Goal: Information Seeking & Learning: Learn about a topic

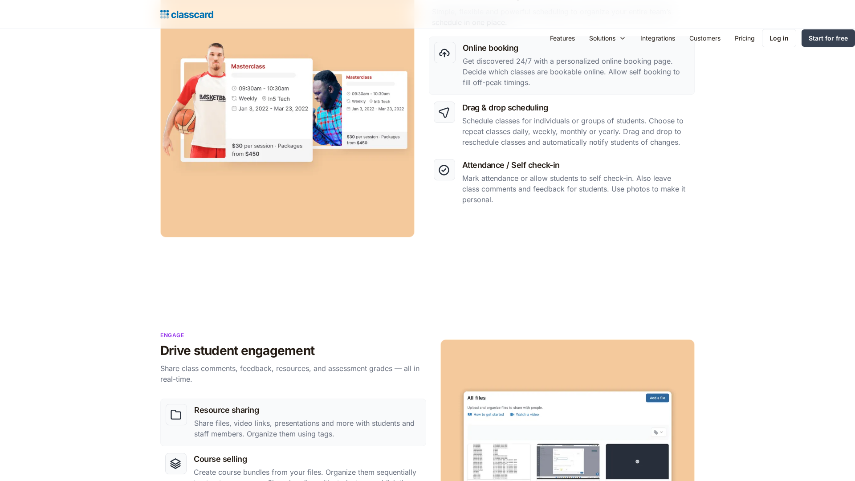
scroll to position [896, 0]
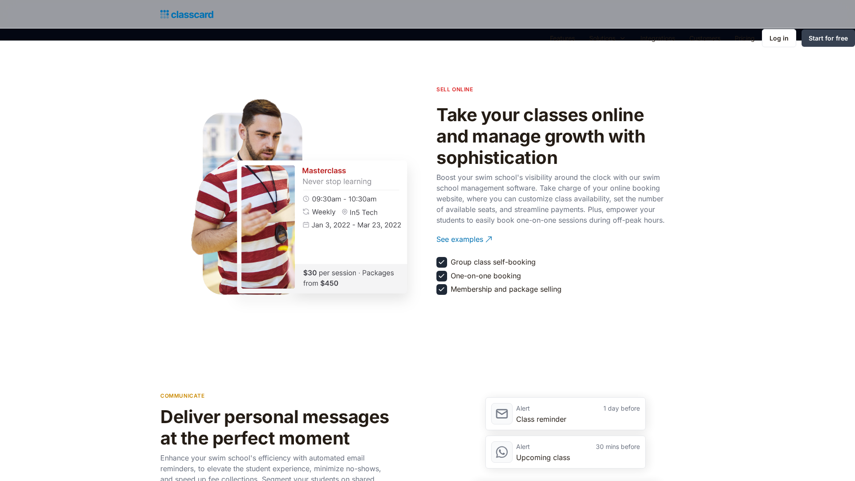
scroll to position [1329, 0]
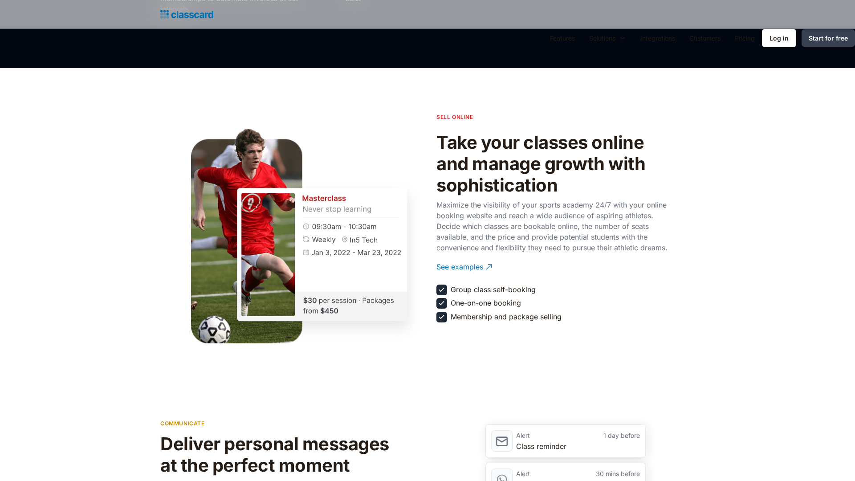
scroll to position [1329, 0]
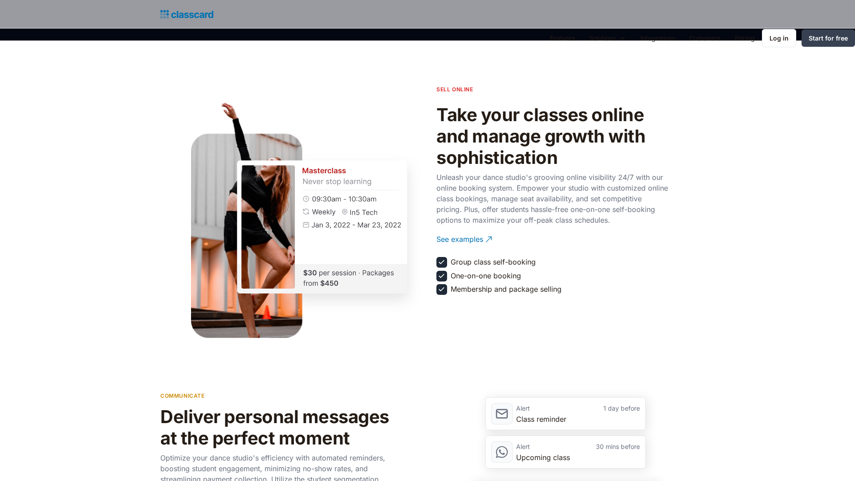
scroll to position [1329, 0]
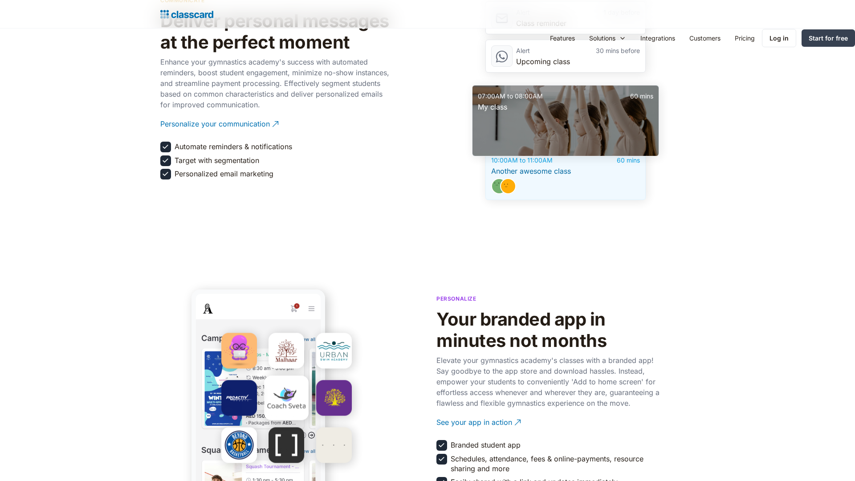
scroll to position [1763, 0]
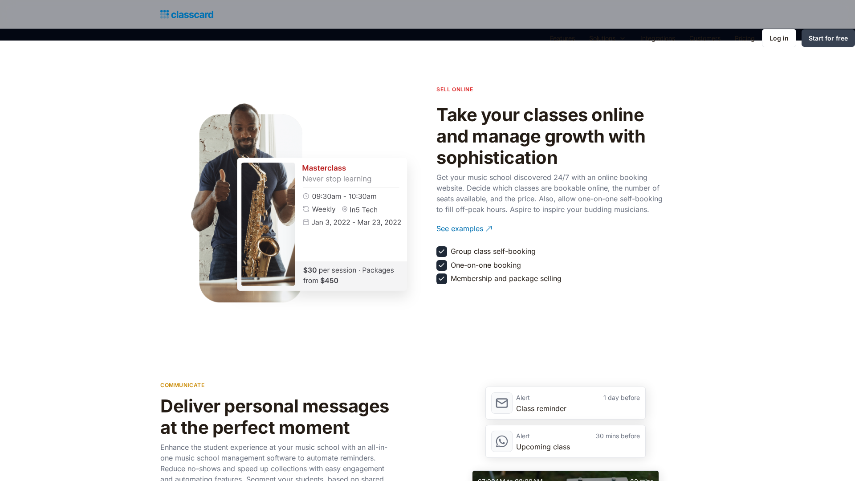
scroll to position [1329, 0]
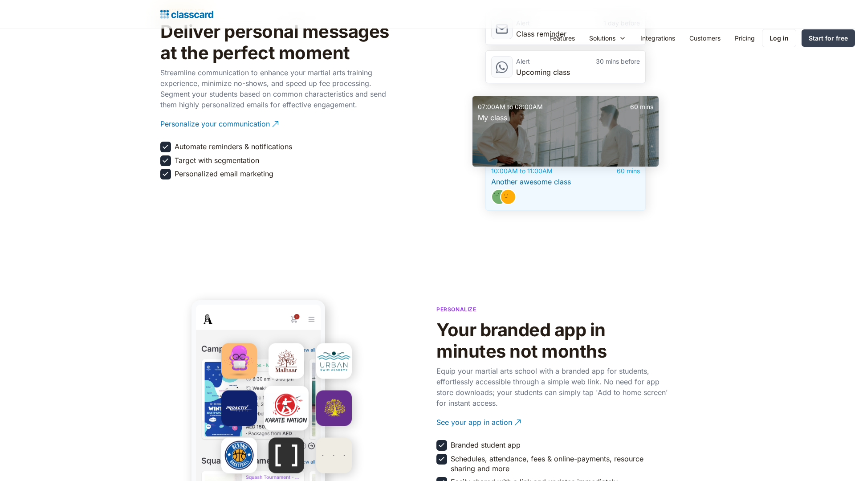
scroll to position [1763, 0]
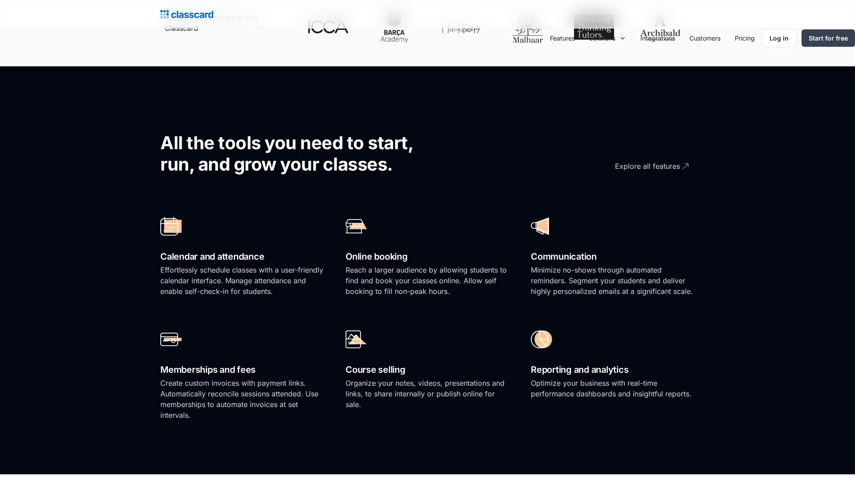
scroll to position [1329, 0]
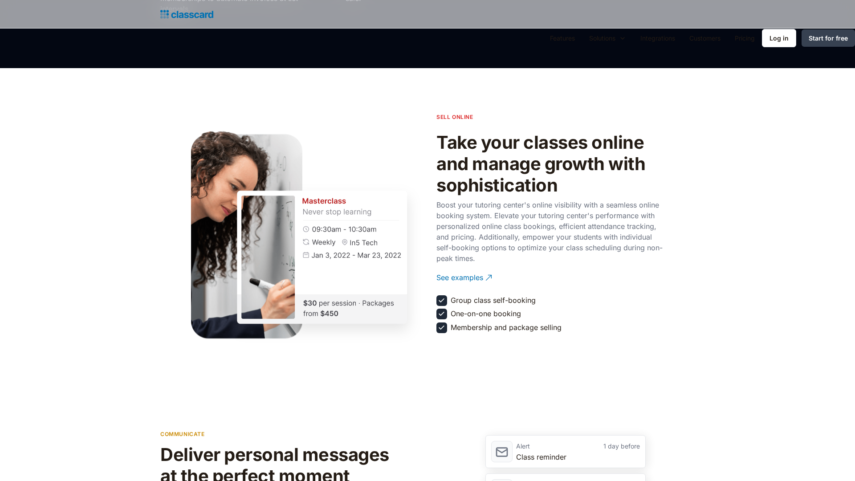
scroll to position [1763, 0]
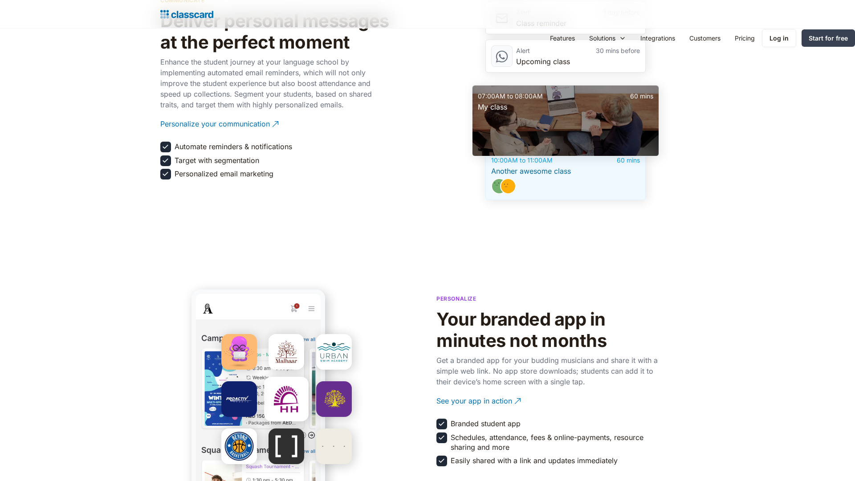
scroll to position [1763, 0]
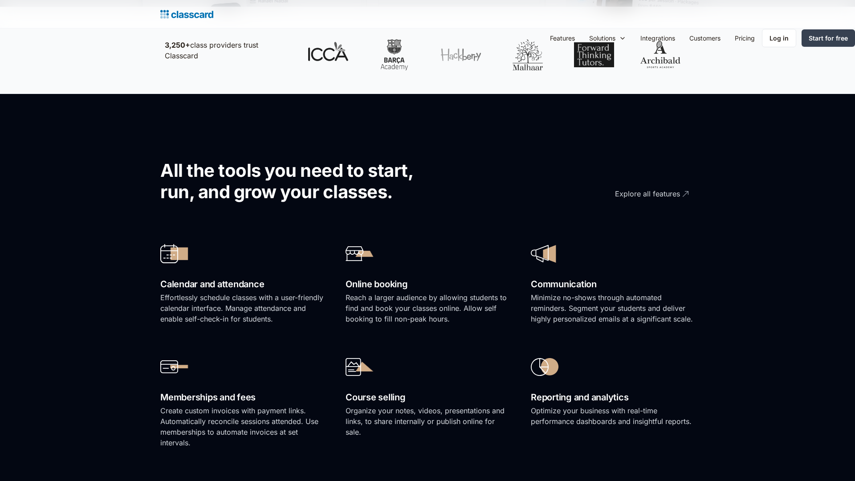
scroll to position [896, 0]
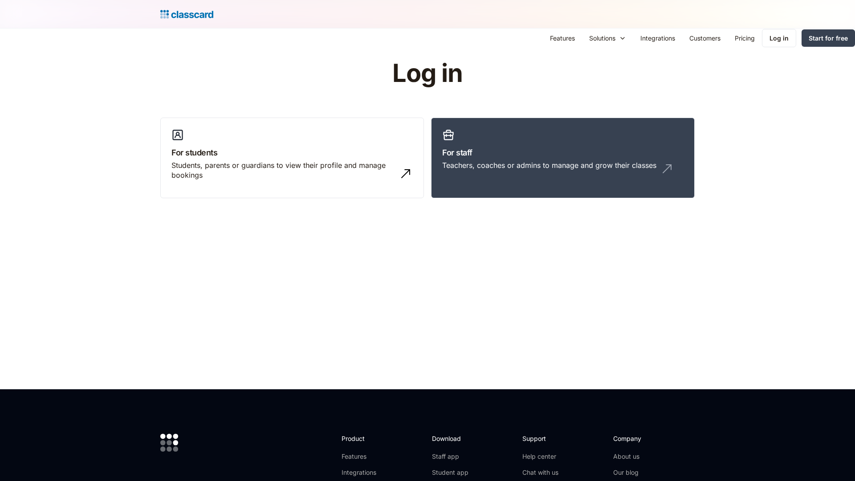
scroll to position [235, 0]
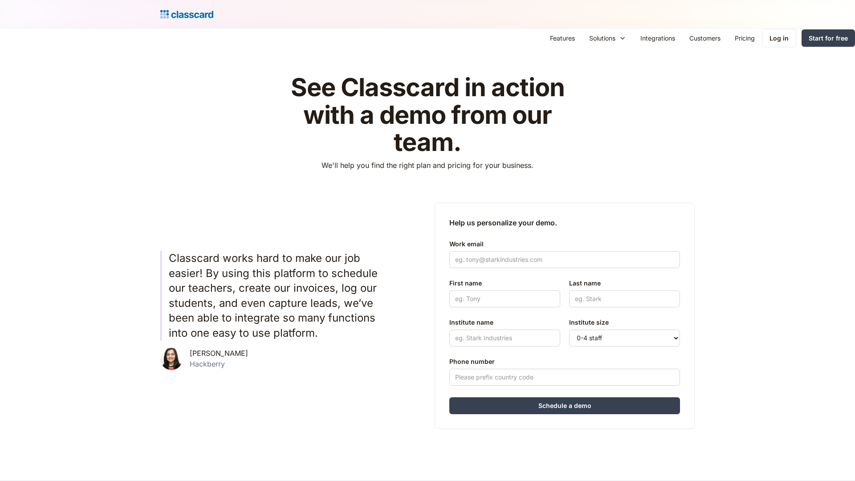
scroll to position [413, 0]
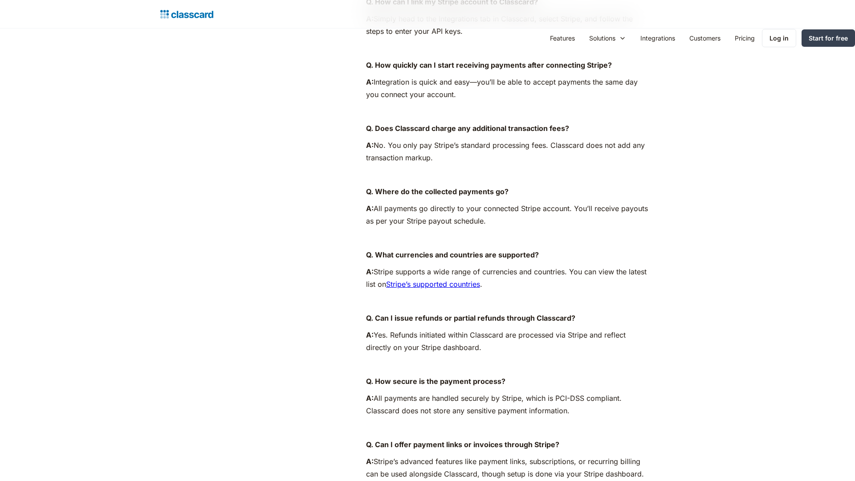
scroll to position [896, 0]
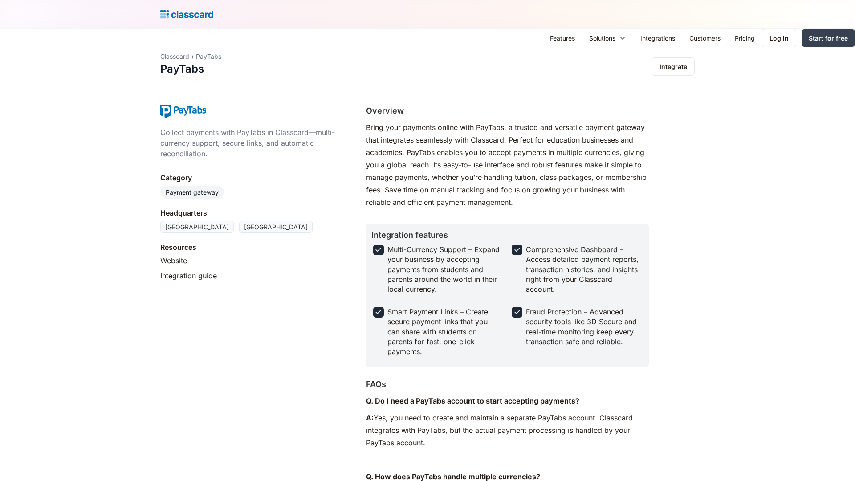
scroll to position [865, 0]
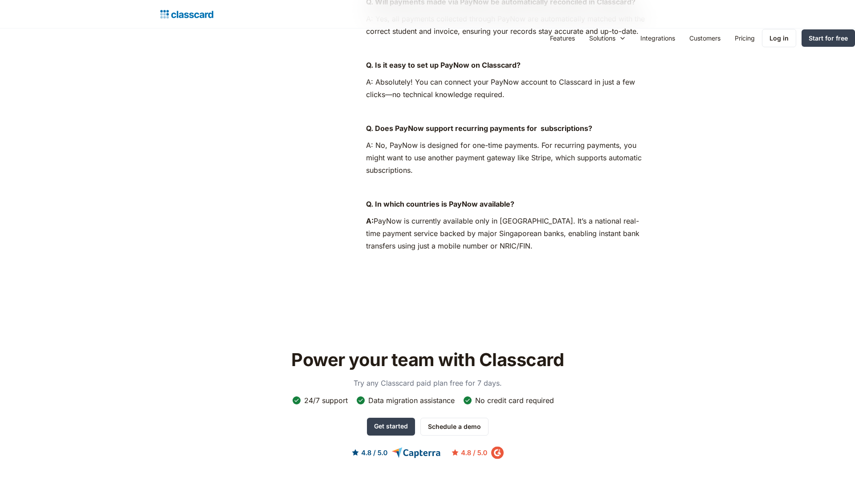
scroll to position [840, 0]
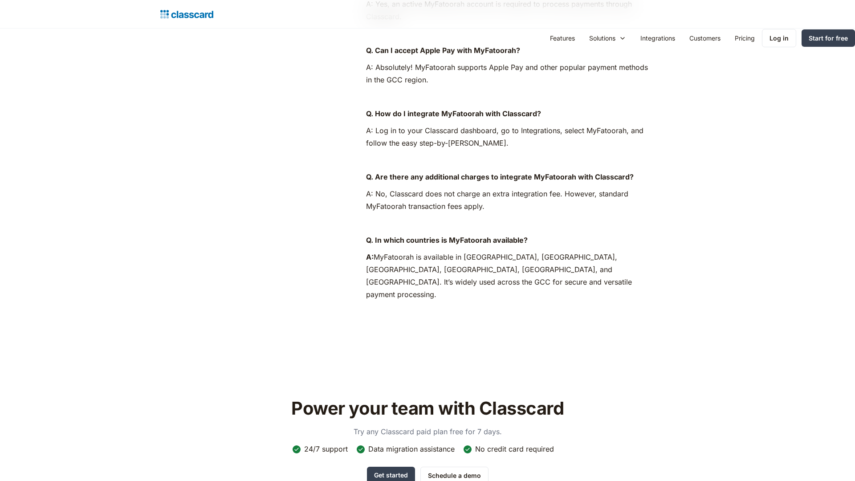
scroll to position [864, 0]
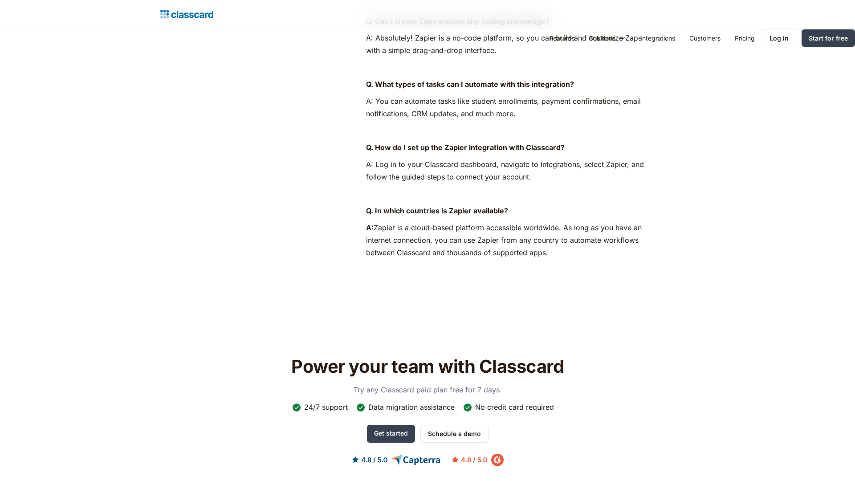
scroll to position [847, 0]
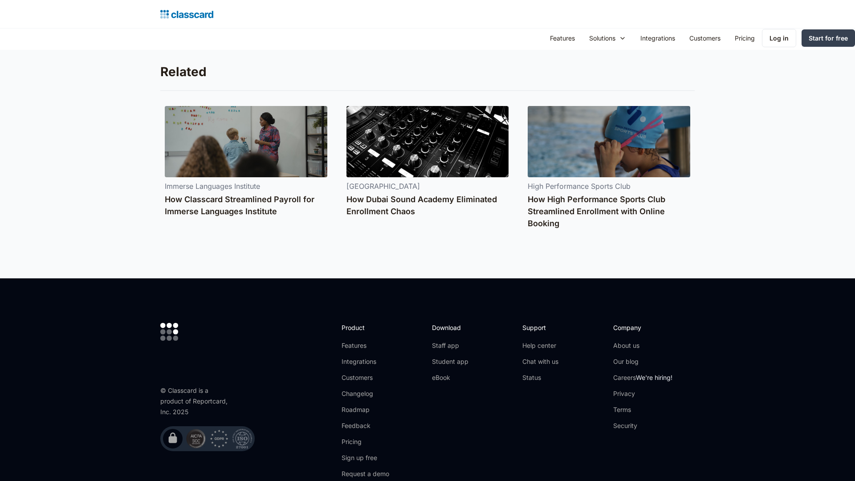
scroll to position [1441, 0]
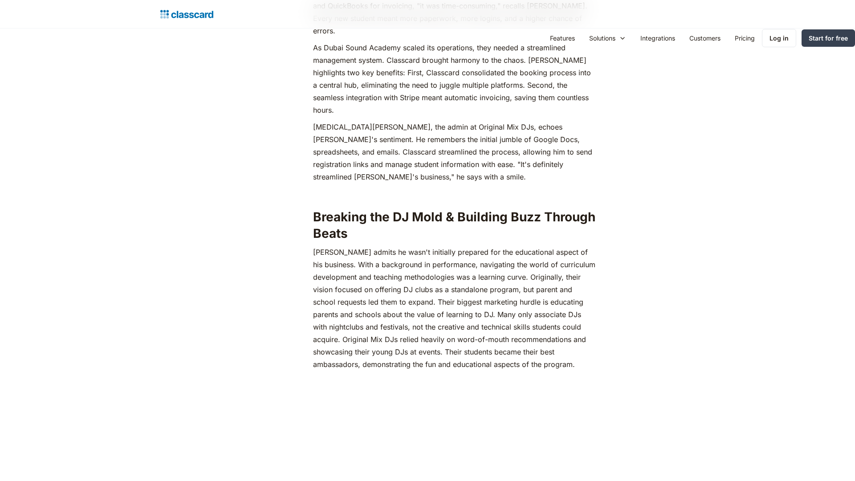
scroll to position [1329, 0]
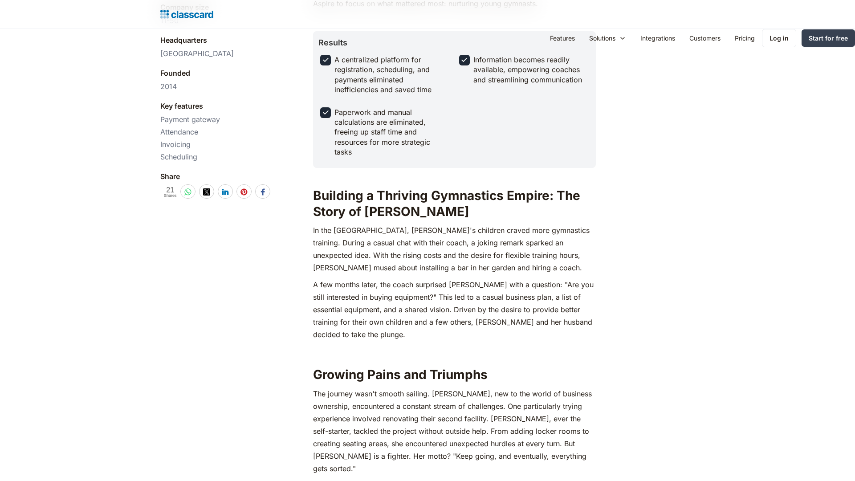
scroll to position [896, 0]
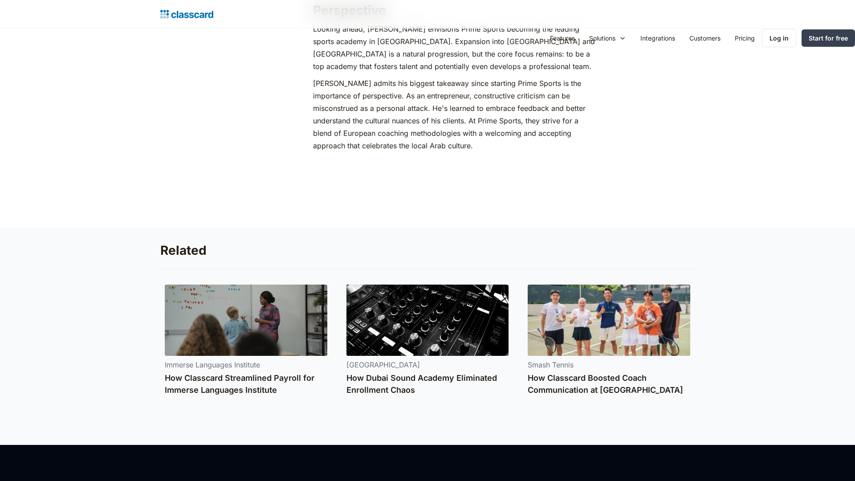
scroll to position [1607, 0]
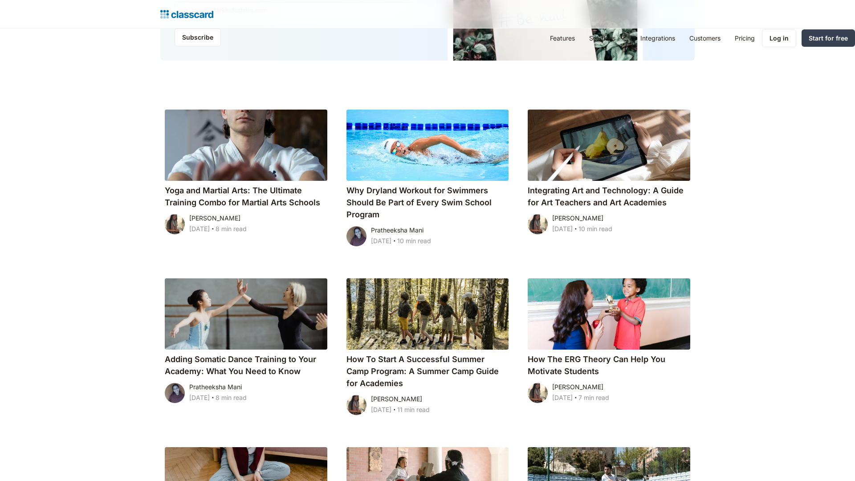
scroll to position [896, 0]
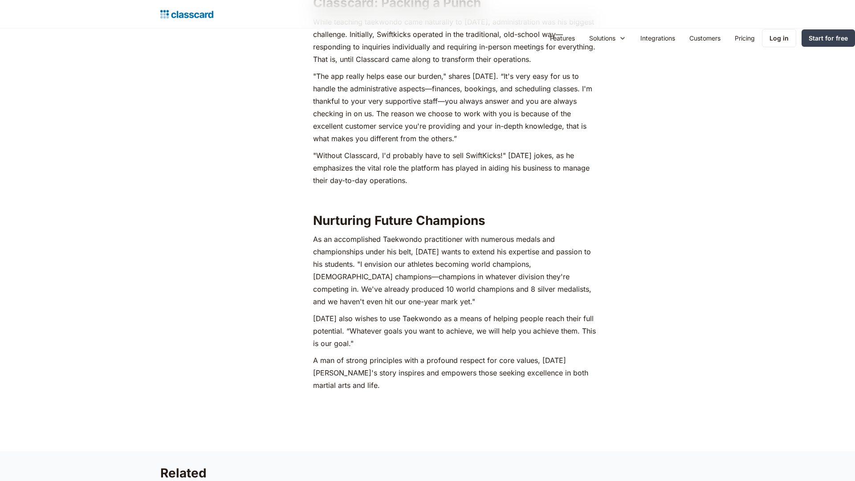
scroll to position [1329, 0]
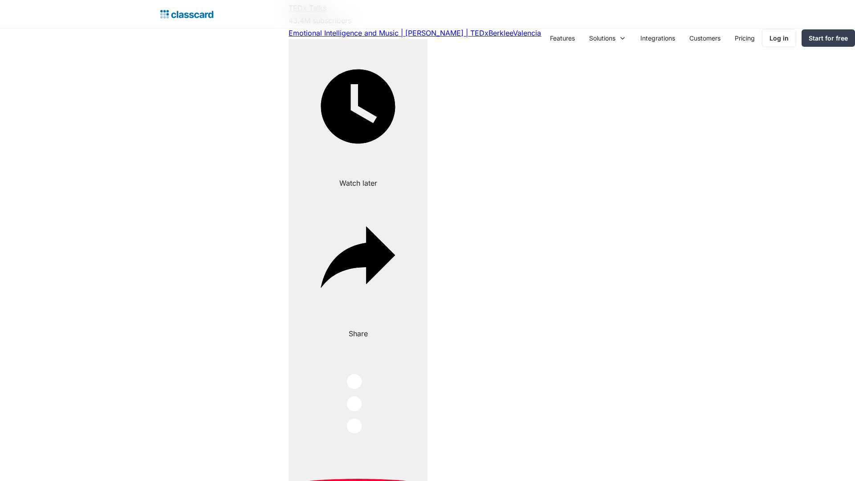
scroll to position [2281, 0]
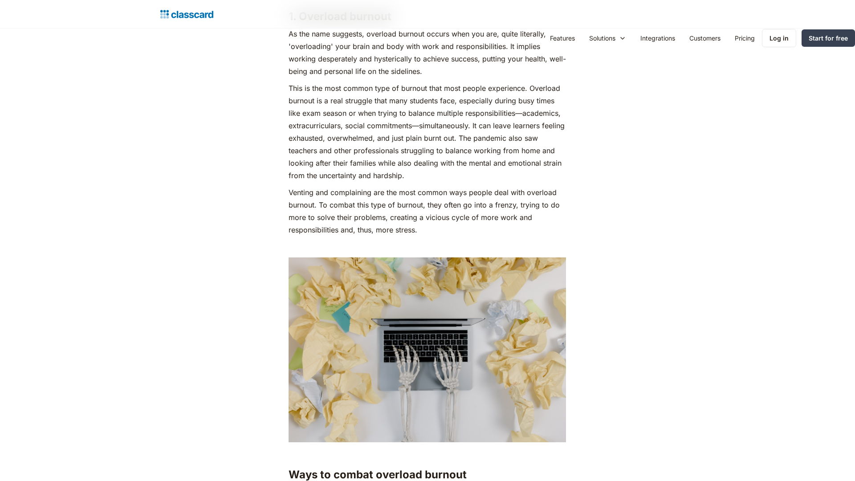
scroll to position [1763, 0]
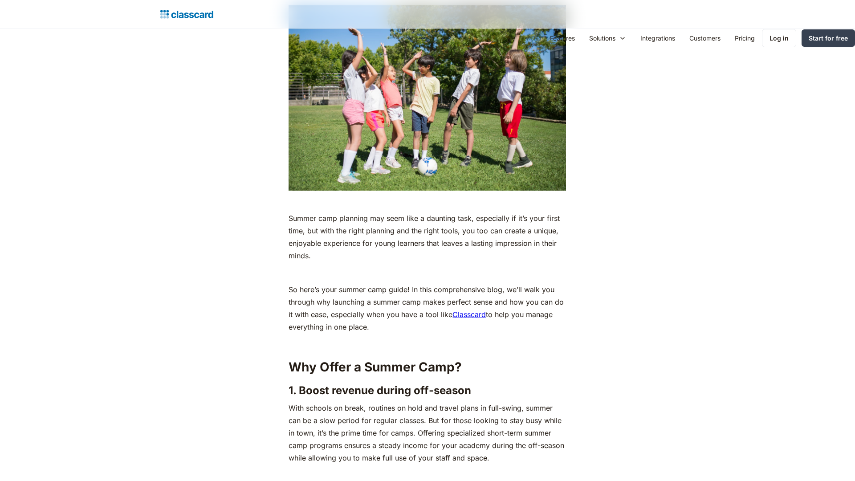
scroll to position [1329, 0]
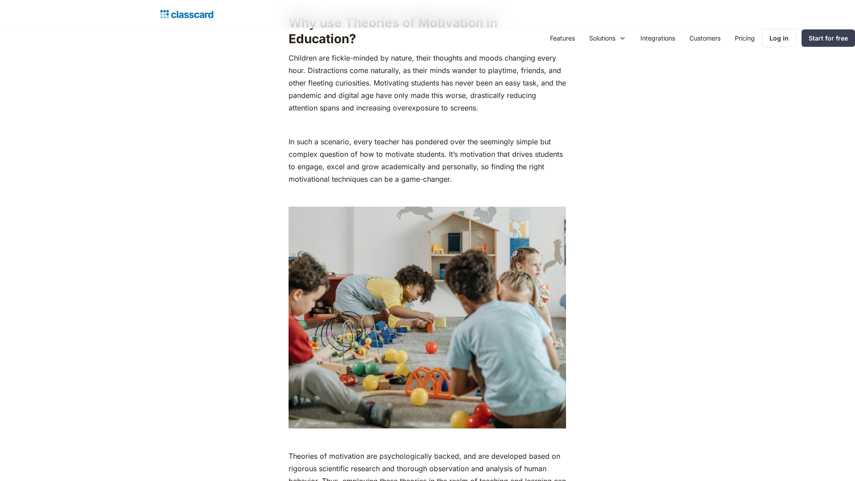
scroll to position [1536, 0]
